Goal: Navigation & Orientation: Find specific page/section

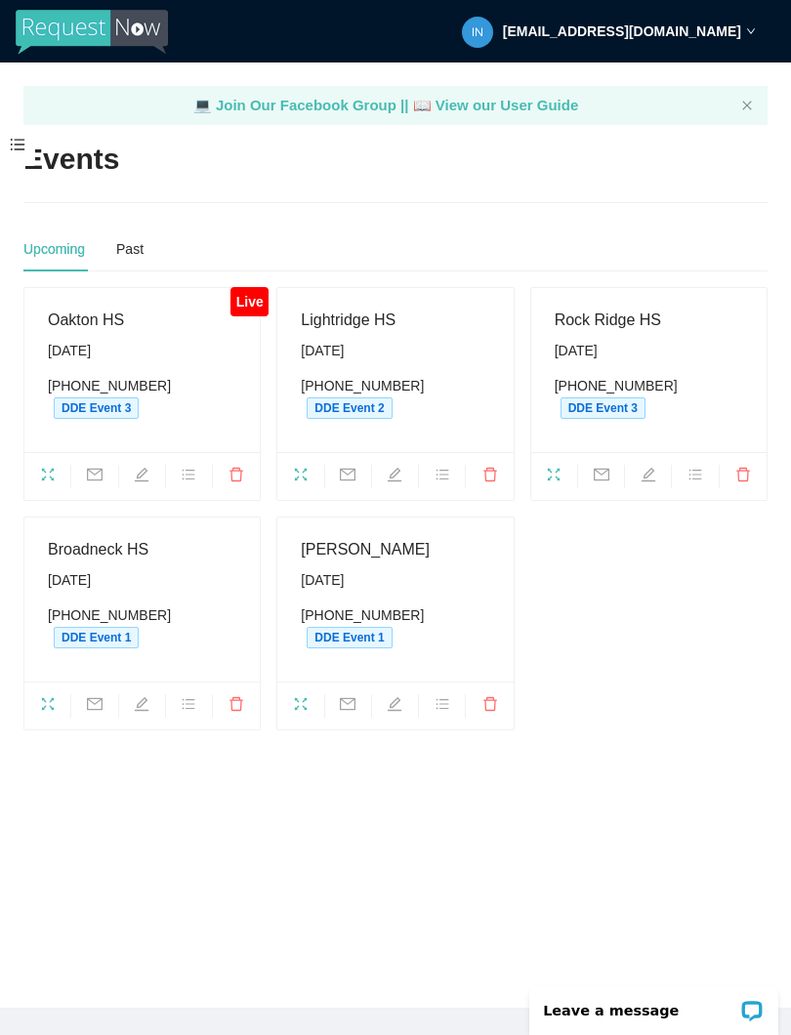
click at [215, 376] on div "(703) 829-6873 DDE Event 3" at bounding box center [142, 397] width 188 height 44
click at [163, 343] on div "Saturday, September 13th" at bounding box center [142, 350] width 188 height 21
